Goal: Information Seeking & Learning: Check status

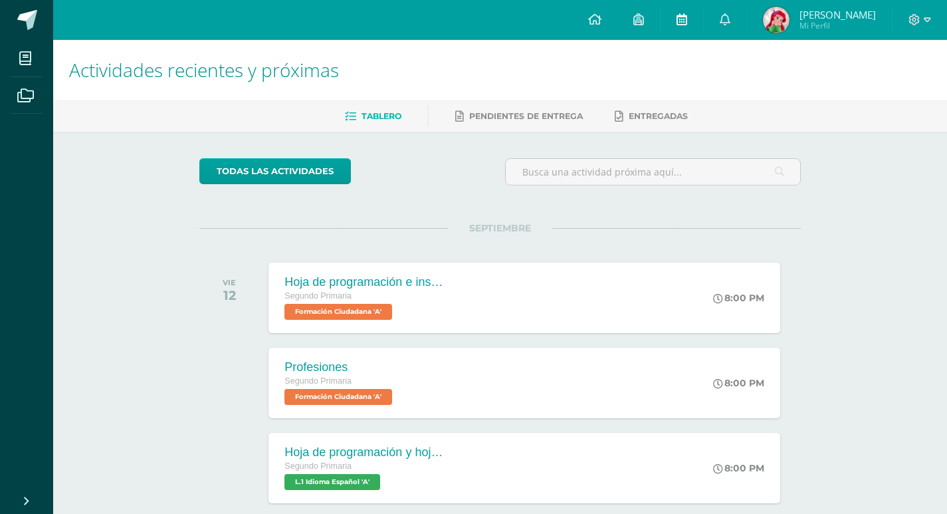
click at [697, 10] on link at bounding box center [681, 20] width 43 height 40
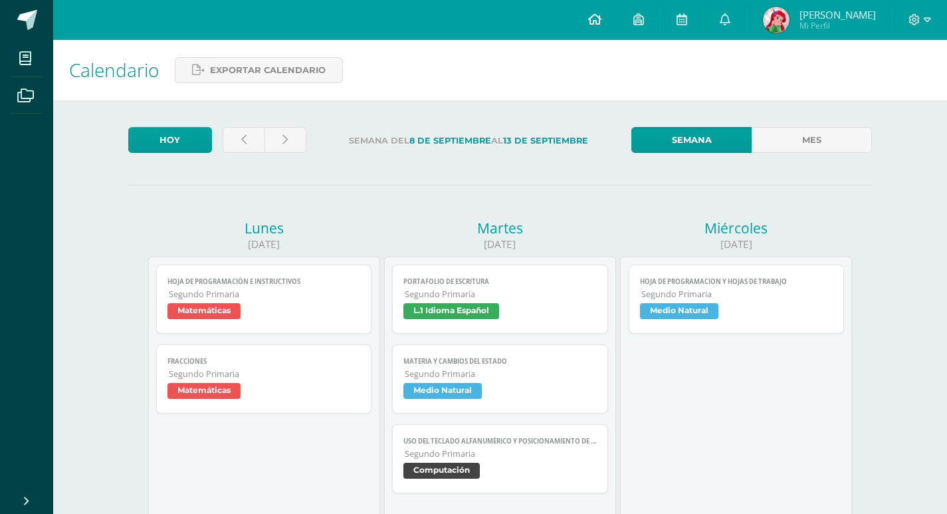
click at [601, 25] on icon at bounding box center [594, 19] width 13 height 12
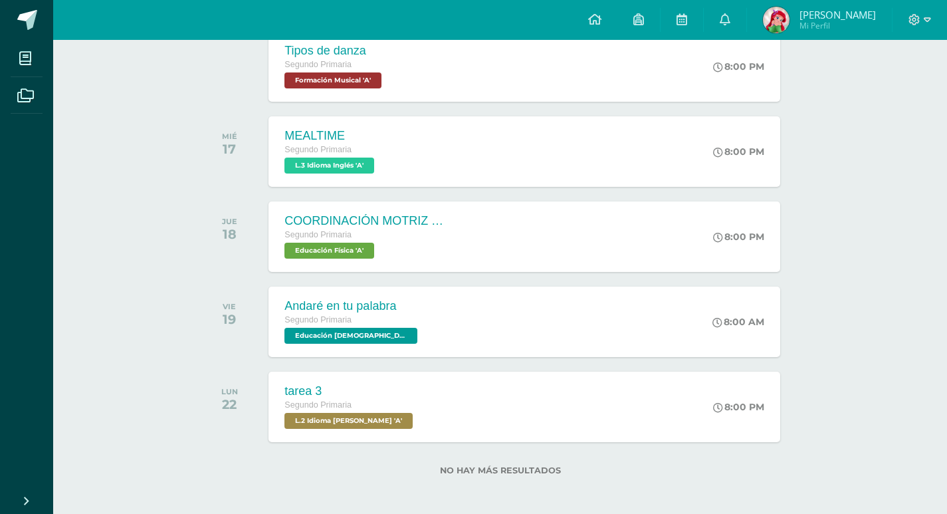
scroll to position [660, 0]
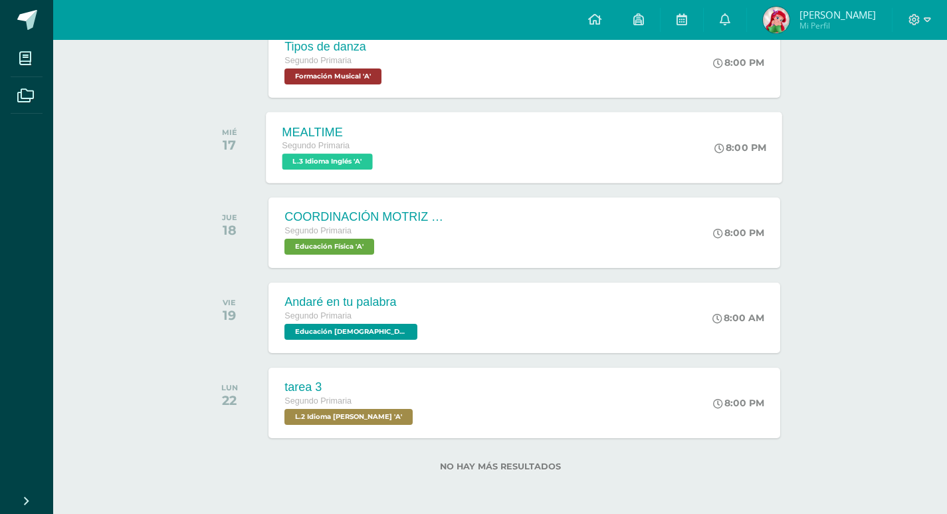
click at [389, 143] on div "MEALTIME Segundo Primaria L.3 Idioma Inglés 'A'" at bounding box center [329, 147] width 126 height 71
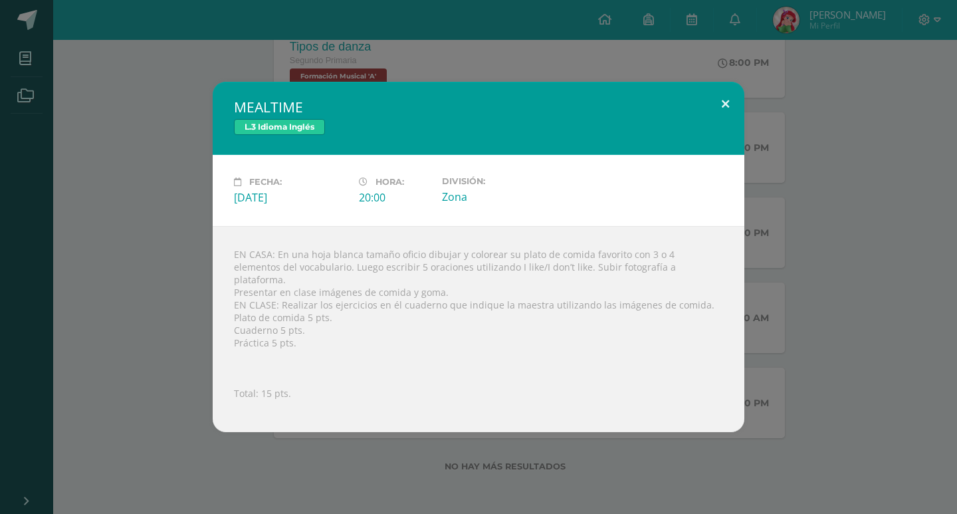
click at [722, 108] on button at bounding box center [725, 104] width 38 height 45
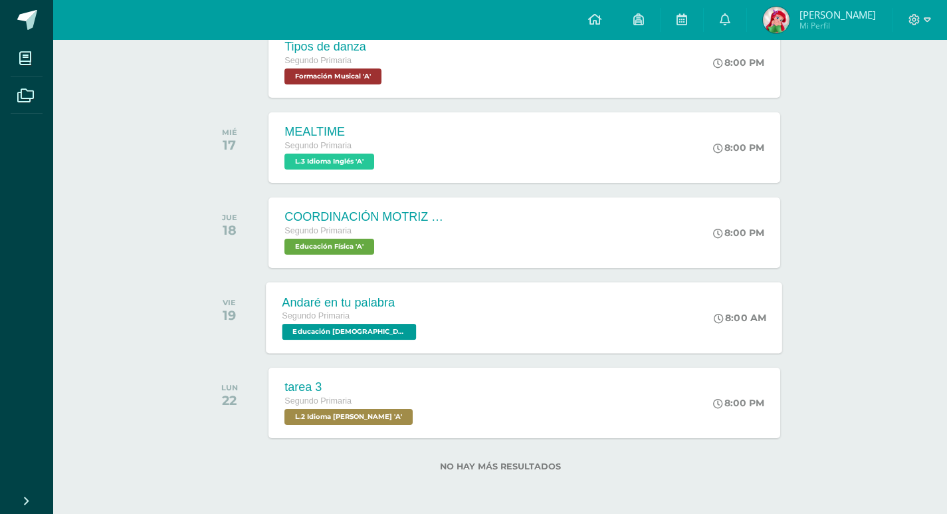
drag, startPoint x: 403, startPoint y: 328, endPoint x: 407, endPoint y: 310, distance: 19.0
click at [406, 318] on div "Andaré en tu palabra Segundo Primaria Educación Cristiana 'A'" at bounding box center [350, 317] width 169 height 71
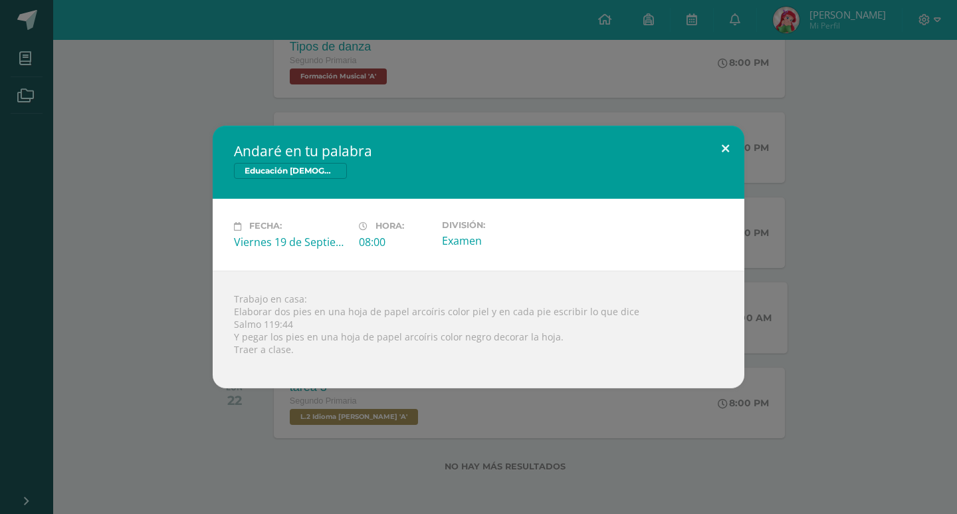
drag, startPoint x: 725, startPoint y: 146, endPoint x: 654, endPoint y: 153, distance: 71.5
click at [723, 146] on button at bounding box center [725, 148] width 38 height 45
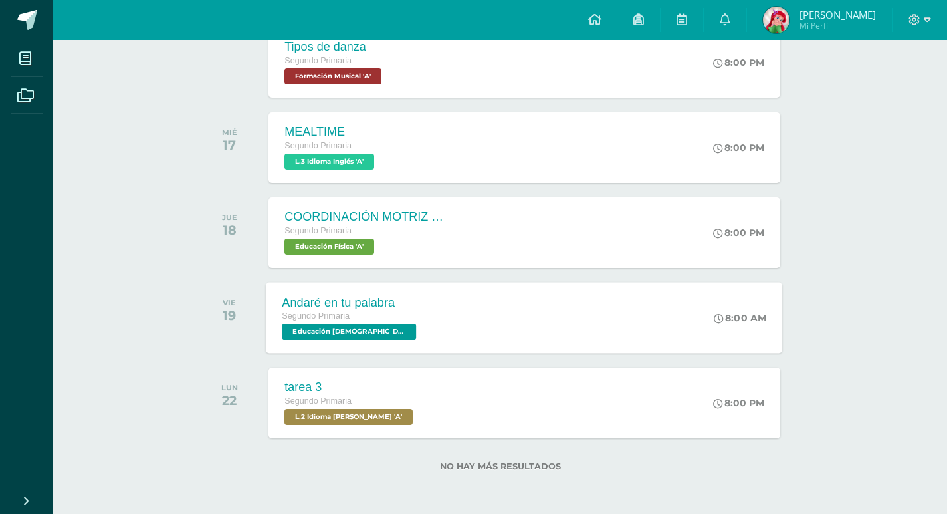
click at [789, 17] on img at bounding box center [776, 20] width 27 height 27
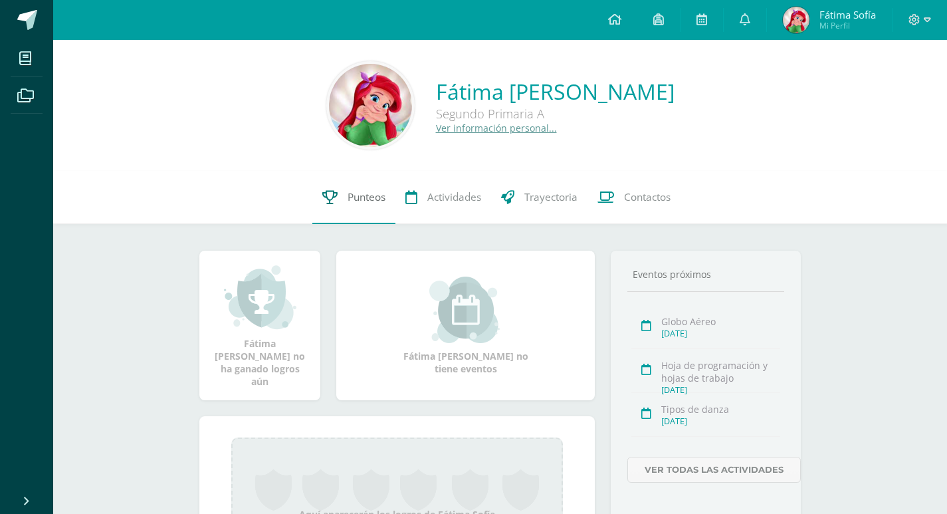
click at [363, 199] on span "Punteos" at bounding box center [366, 197] width 38 height 14
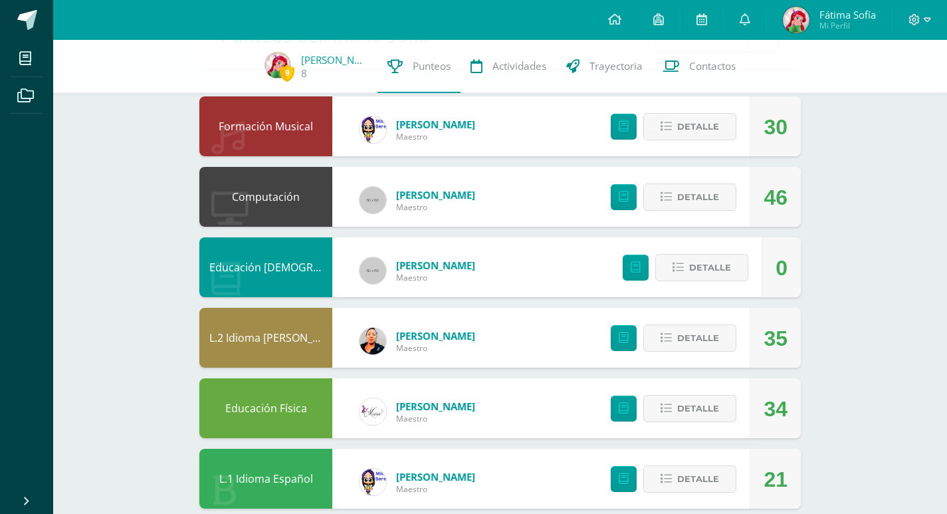
scroll to position [199, 0]
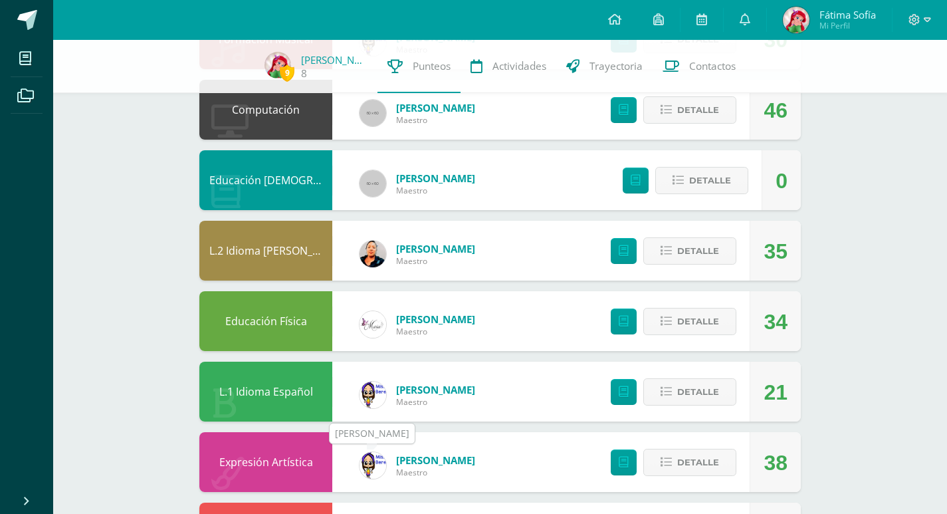
click at [378, 463] on img at bounding box center [372, 465] width 27 height 27
click at [381, 398] on img at bounding box center [372, 394] width 27 height 27
click at [373, 401] on img at bounding box center [372, 394] width 27 height 27
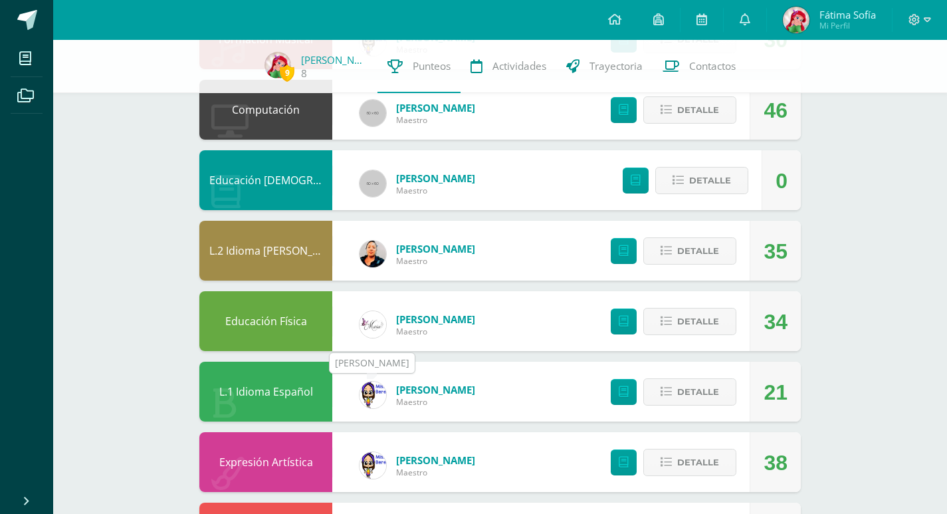
click at [373, 401] on img at bounding box center [372, 394] width 27 height 27
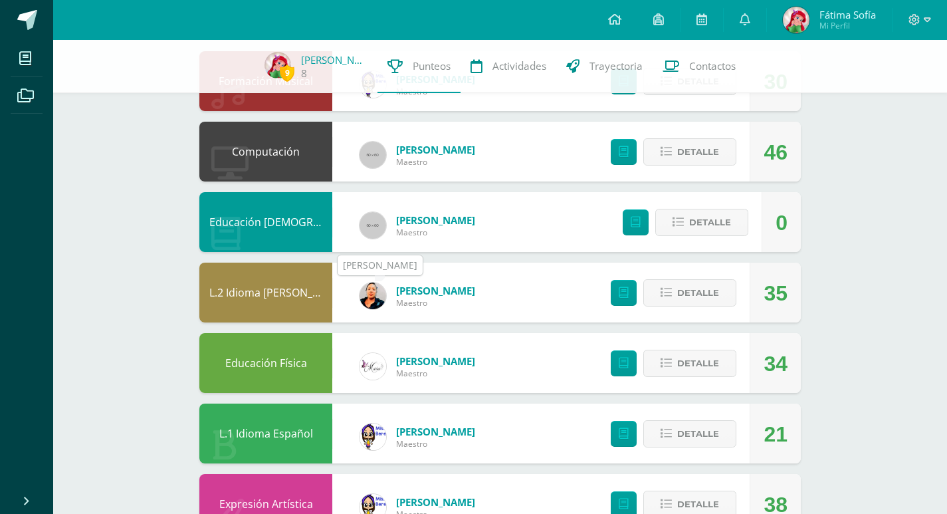
scroll to position [133, 0]
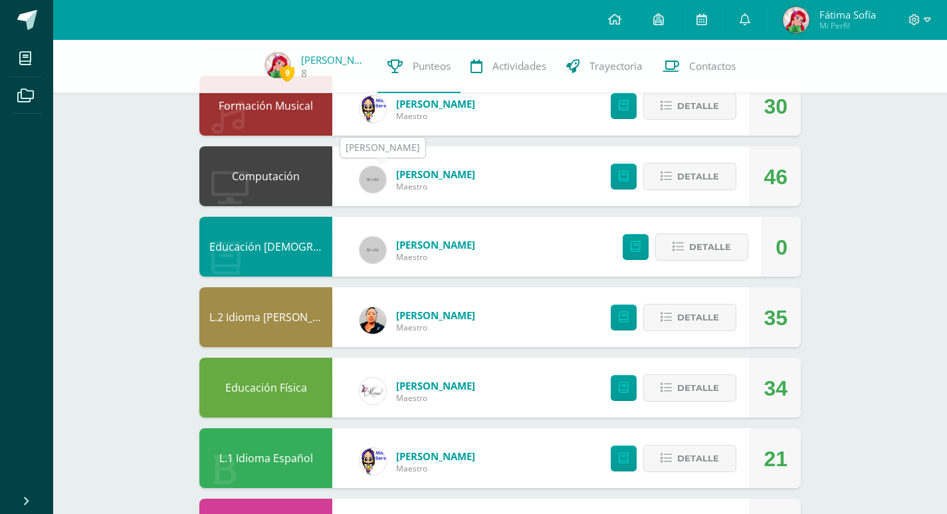
click at [371, 186] on img at bounding box center [372, 179] width 27 height 27
click at [686, 237] on button "Detalle" at bounding box center [701, 246] width 93 height 27
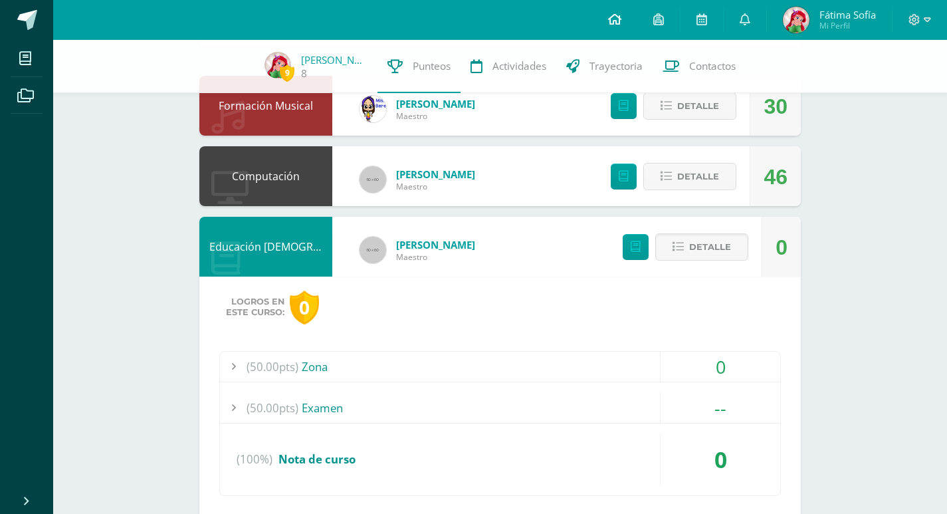
click at [610, 21] on icon at bounding box center [614, 19] width 13 height 12
